Goal: Task Accomplishment & Management: Manage account settings

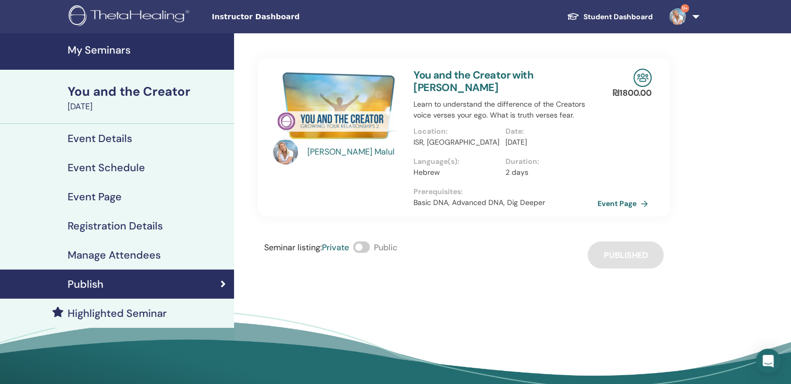
click at [603, 16] on link "Student Dashboard" at bounding box center [609, 16] width 102 height 19
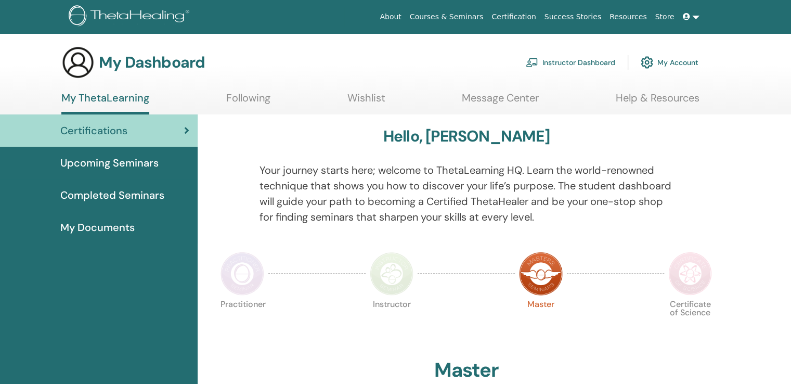
click at [501, 99] on link "Message Center" at bounding box center [500, 101] width 77 height 20
click at [560, 64] on link "Instructor Dashboard" at bounding box center [570, 62] width 89 height 23
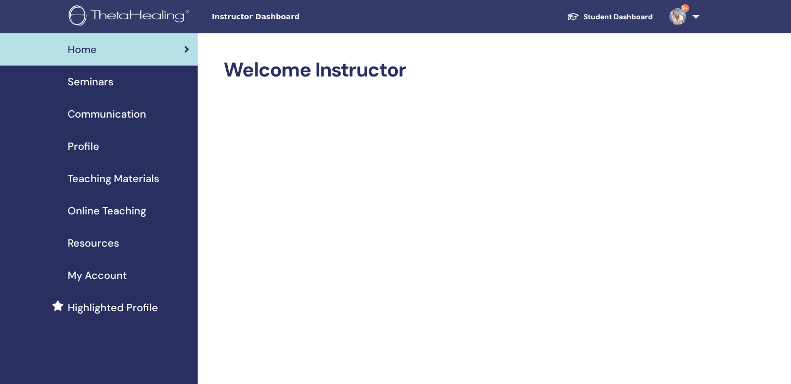
click at [83, 77] on span "Seminars" at bounding box center [91, 82] width 46 height 16
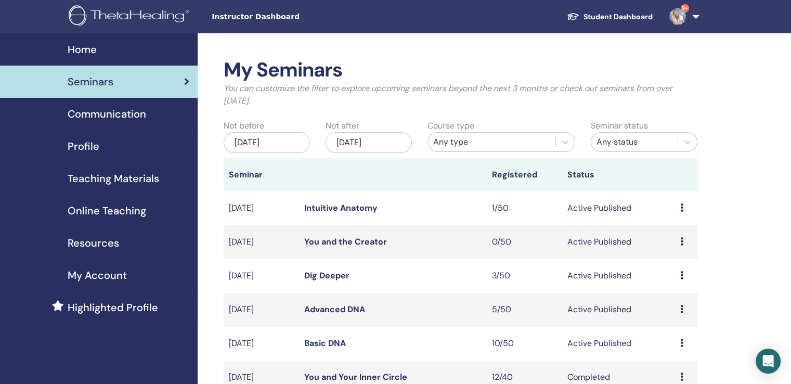
click at [680, 241] on icon at bounding box center [681, 241] width 3 height 8
click at [673, 252] on link "Preview" at bounding box center [668, 249] width 30 height 11
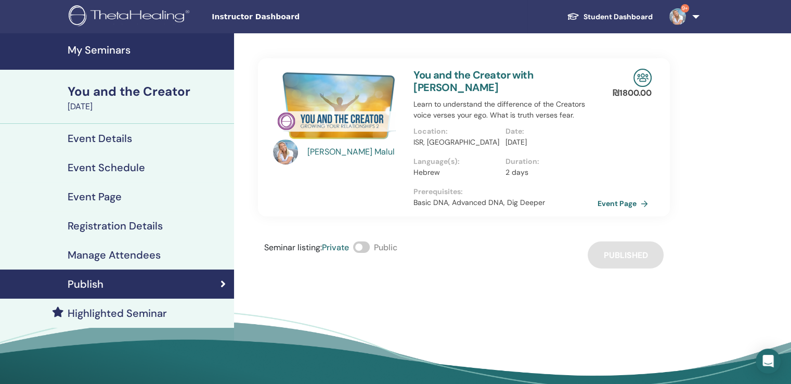
click at [364, 241] on span at bounding box center [361, 246] width 17 height 11
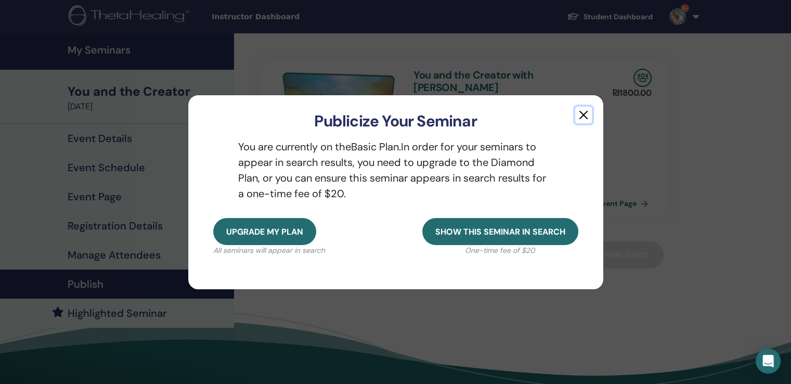
click at [582, 115] on button "button" at bounding box center [583, 115] width 17 height 17
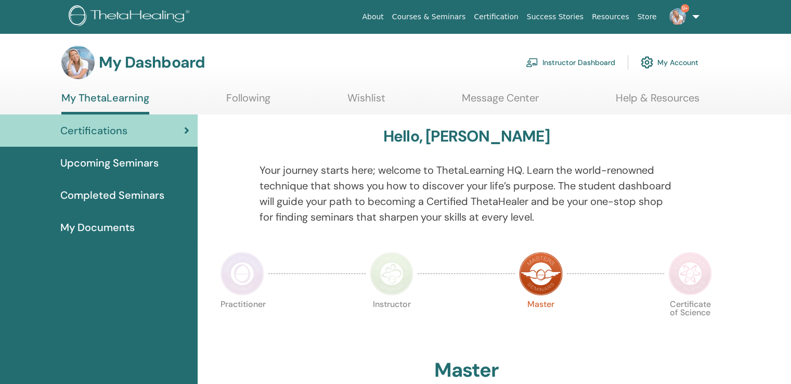
click at [574, 61] on link "Instructor Dashboard" at bounding box center [570, 62] width 89 height 23
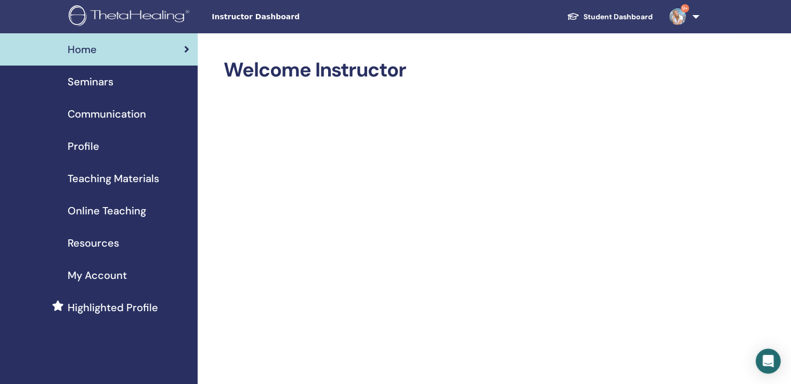
click at [95, 82] on span "Seminars" at bounding box center [91, 82] width 46 height 16
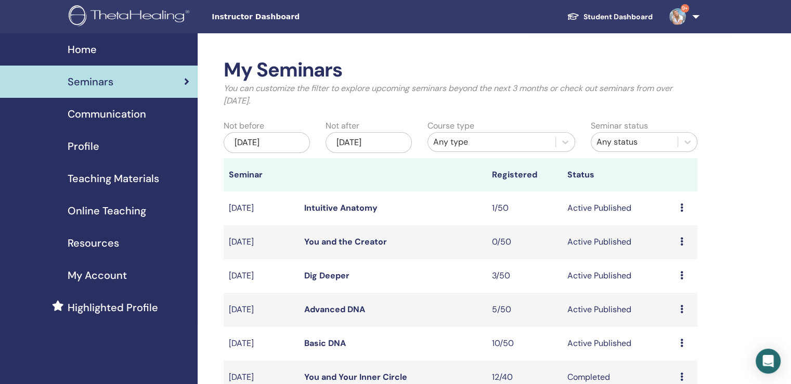
click at [681, 243] on icon at bounding box center [681, 241] width 3 height 8
drag, startPoint x: 680, startPoint y: 206, endPoint x: 738, endPoint y: 195, distance: 59.2
click at [675, 211] on td "Preview Edit Attendees Cancel" at bounding box center [686, 208] width 22 height 34
click at [679, 213] on td "Preview Edit Attendees Cancel" at bounding box center [686, 208] width 22 height 34
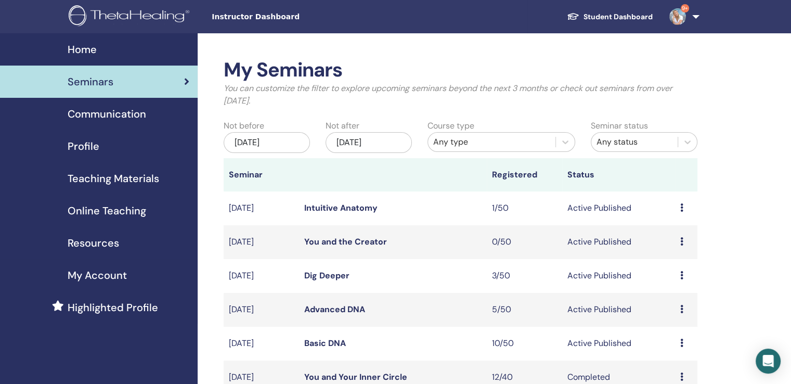
click at [684, 204] on div "Preview Edit Attendees Cancel" at bounding box center [686, 208] width 12 height 12
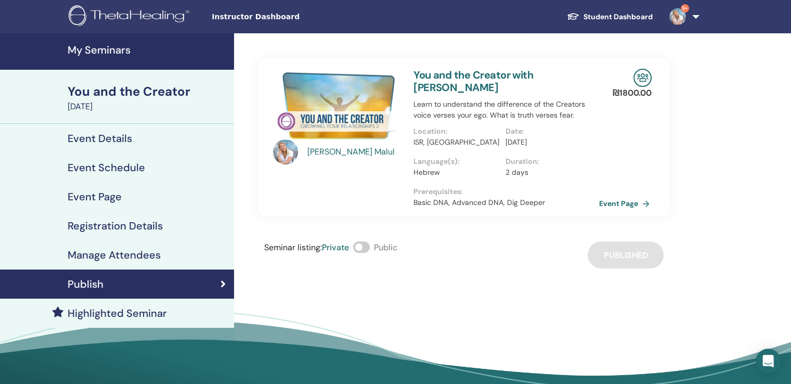
click at [613, 195] on link "Event Page" at bounding box center [626, 203] width 55 height 16
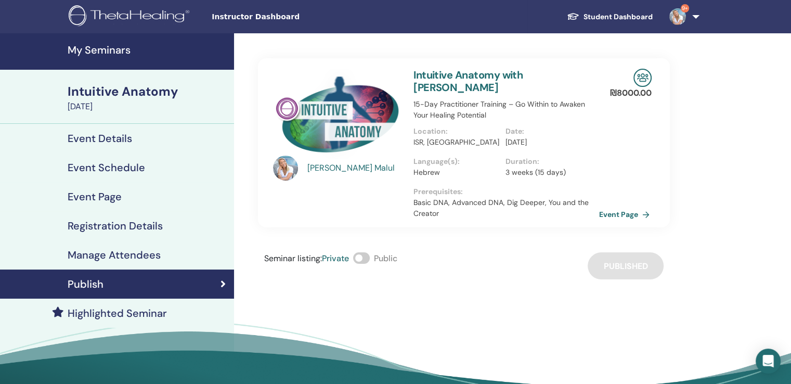
click at [620, 206] on link "Event Page" at bounding box center [626, 214] width 55 height 16
